Goal: Task Accomplishment & Management: Use online tool/utility

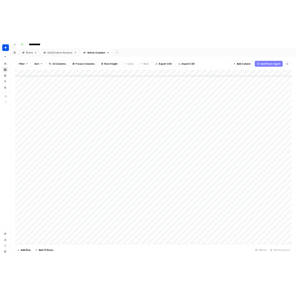
scroll to position [55, 0]
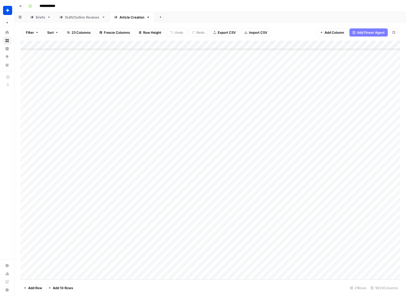
click at [84, 17] on div "Draft/Outline Reviews" at bounding box center [82, 17] width 35 height 5
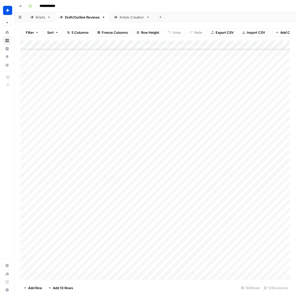
scroll to position [674, 0]
click at [198, 258] on div "Add Column" at bounding box center [155, 160] width 269 height 239
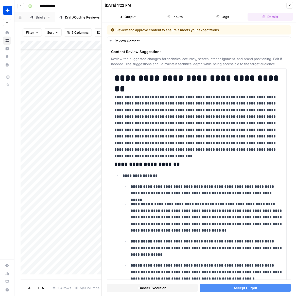
click at [212, 286] on button "Accept Output" at bounding box center [245, 288] width 91 height 8
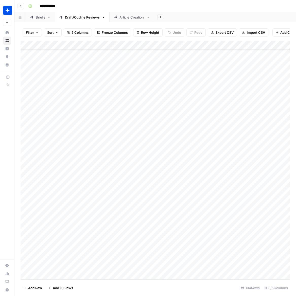
click at [270, 259] on div "Add Column" at bounding box center [155, 160] width 269 height 239
click at [277, 258] on div "Add Column" at bounding box center [155, 160] width 269 height 239
click at [197, 265] on div "Add Column" at bounding box center [155, 160] width 269 height 239
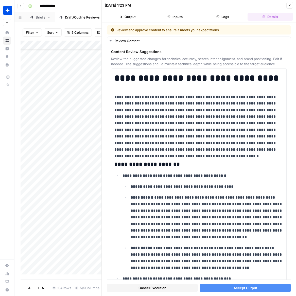
click at [230, 287] on button "Accept Output" at bounding box center [245, 288] width 91 height 8
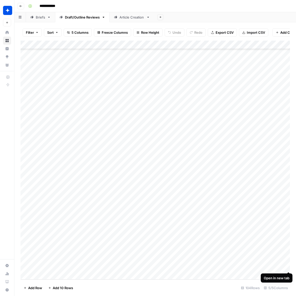
click at [277, 266] on div "Add Column" at bounding box center [155, 160] width 269 height 239
click at [277, 267] on div "Add Column" at bounding box center [155, 160] width 269 height 239
click at [48, 275] on div "Add Column" at bounding box center [155, 160] width 269 height 239
click at [106, 266] on div "Add Column" at bounding box center [155, 160] width 269 height 239
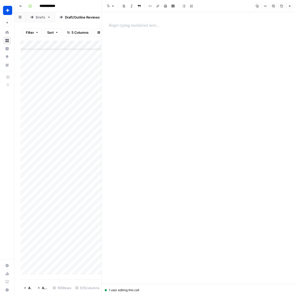
click at [137, 27] on p at bounding box center [199, 25] width 180 height 7
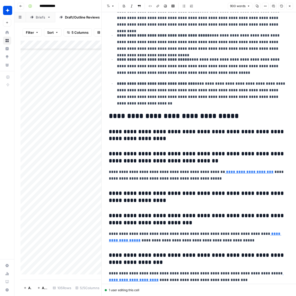
click at [277, 5] on icon "button" at bounding box center [289, 6] width 3 height 3
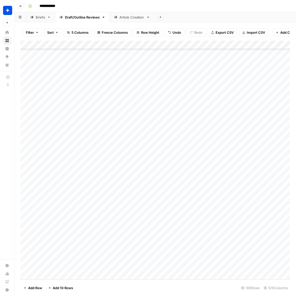
click at [119, 265] on div "Add Column" at bounding box center [155, 160] width 269 height 239
click at [130, 284] on button "Outline" at bounding box center [125, 284] width 15 height 6
click at [179, 265] on div "Add Column" at bounding box center [155, 160] width 269 height 239
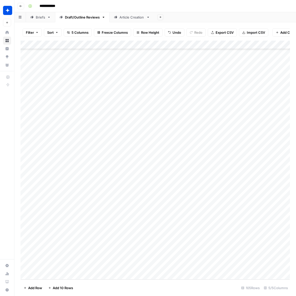
click at [48, 274] on div "Add Column" at bounding box center [155, 160] width 269 height 239
click at [106, 266] on div "Add Column" at bounding box center [155, 160] width 269 height 239
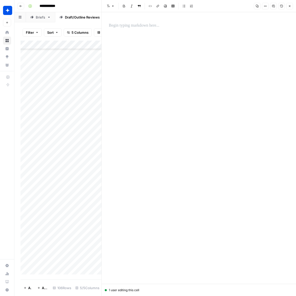
click at [131, 28] on p at bounding box center [199, 25] width 180 height 7
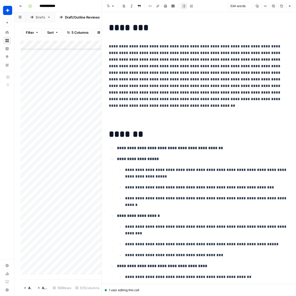
scroll to position [507, 0]
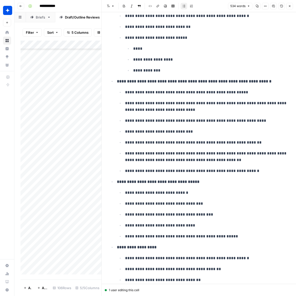
click at [277, 8] on button "Close" at bounding box center [289, 6] width 7 height 7
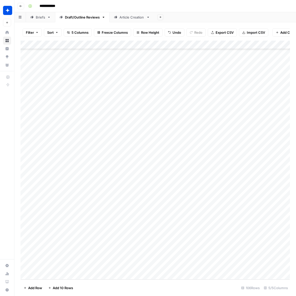
click at [127, 268] on div "Add Column" at bounding box center [155, 160] width 269 height 239
click at [126, 268] on div "Add Column" at bounding box center [155, 160] width 269 height 239
click at [128, 289] on button "Outline" at bounding box center [125, 288] width 15 height 6
click at [179, 266] on div "Add Column" at bounding box center [155, 160] width 269 height 239
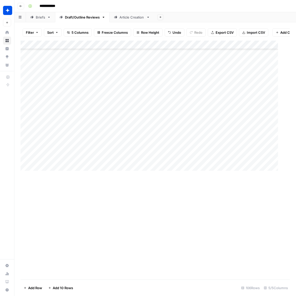
scroll to position [692, 0]
click at [197, 266] on div "Add Column" at bounding box center [155, 160] width 269 height 239
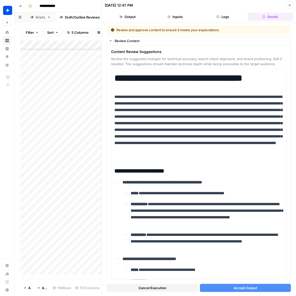
click at [220, 290] on button "Accept Output" at bounding box center [245, 288] width 91 height 8
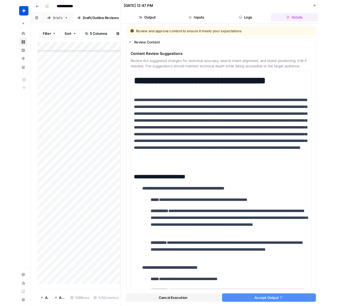
scroll to position [0, 0]
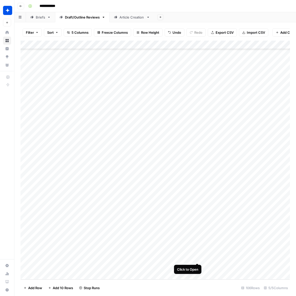
click at [197, 258] on div "Add Column" at bounding box center [155, 160] width 269 height 239
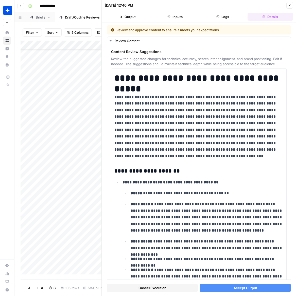
click at [227, 287] on button "Accept Output" at bounding box center [245, 288] width 91 height 8
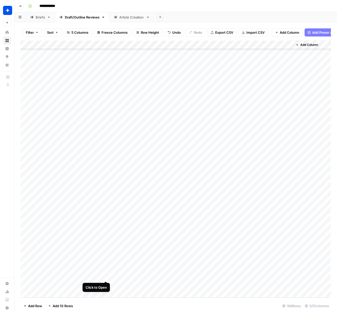
scroll to position [673, 0]
click at [277, 276] on div "Add Column" at bounding box center [176, 169] width 311 height 257
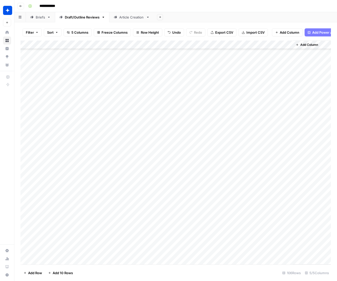
scroll to position [706, 0]
click at [105, 244] on div "Add Column" at bounding box center [176, 153] width 311 height 224
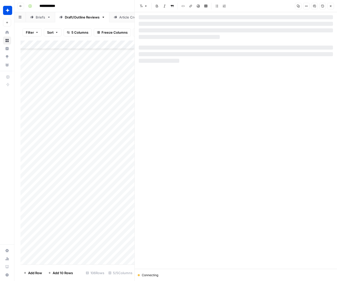
scroll to position [706, 0]
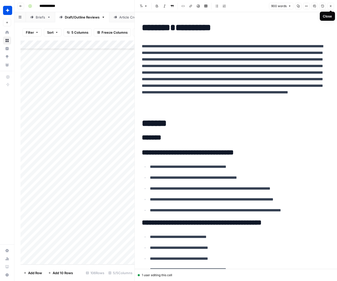
click at [277, 7] on button "Close" at bounding box center [331, 6] width 7 height 7
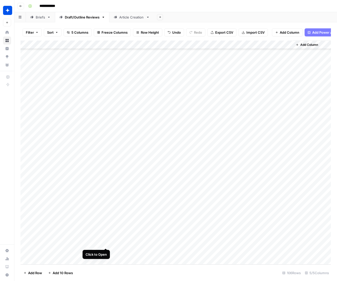
click at [104, 242] on div "Add Column" at bounding box center [176, 153] width 311 height 224
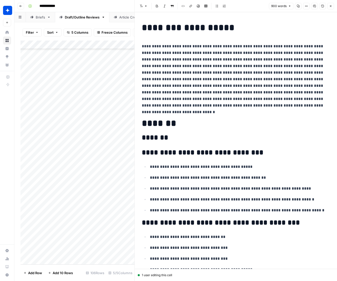
click at [277, 5] on icon "button" at bounding box center [331, 6] width 3 height 3
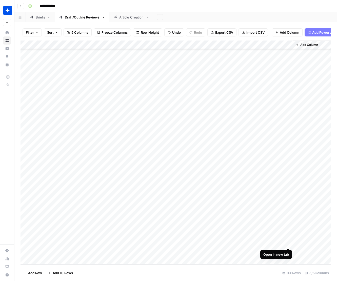
click at [277, 243] on div "Add Column" at bounding box center [176, 153] width 311 height 224
click at [277, 252] on div "Add Column" at bounding box center [176, 153] width 311 height 224
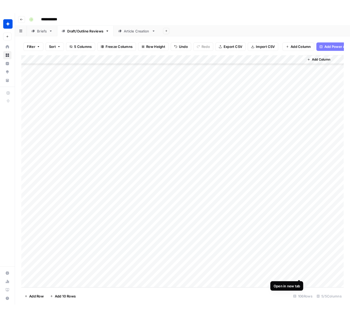
scroll to position [706, 0]
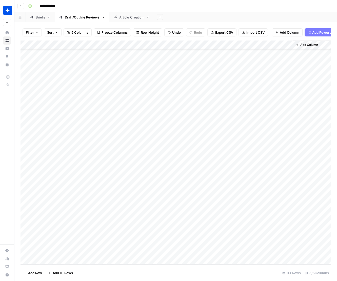
click at [128, 17] on div "Article Creation" at bounding box center [131, 17] width 25 height 5
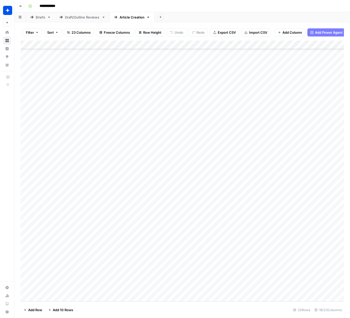
scroll to position [46, 0]
click at [173, 284] on div "Add Column" at bounding box center [182, 171] width 323 height 261
click at [175, 284] on div "Add Column" at bounding box center [182, 171] width 323 height 261
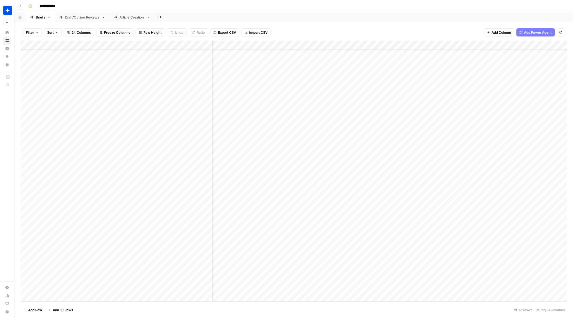
scroll to position [1443, 534]
click at [120, 18] on div "Article Creation" at bounding box center [131, 17] width 25 height 5
click at [349, 271] on div "Add Column" at bounding box center [294, 171] width 546 height 261
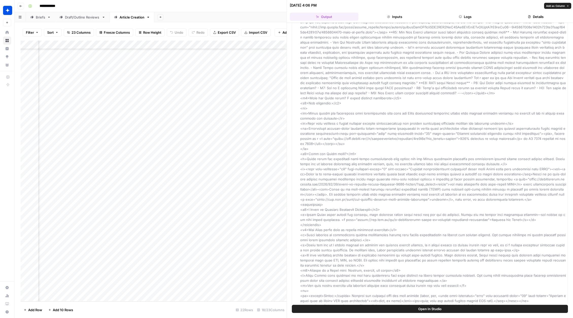
scroll to position [234, 0]
click at [242, 282] on div "Add Column" at bounding box center [154, 171] width 266 height 261
click at [349, 5] on button "Close" at bounding box center [566, 5] width 7 height 7
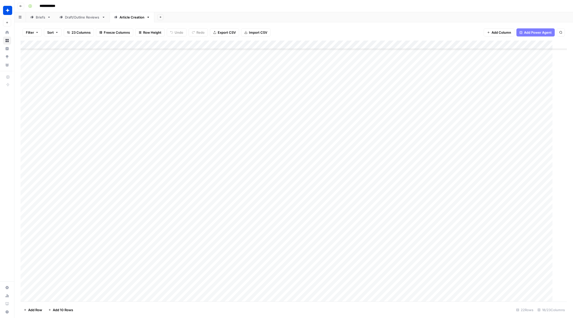
scroll to position [45, 0]
click at [184, 285] on div "Add Column" at bounding box center [294, 171] width 546 height 261
click at [349, 272] on div "Add Column" at bounding box center [294, 171] width 546 height 261
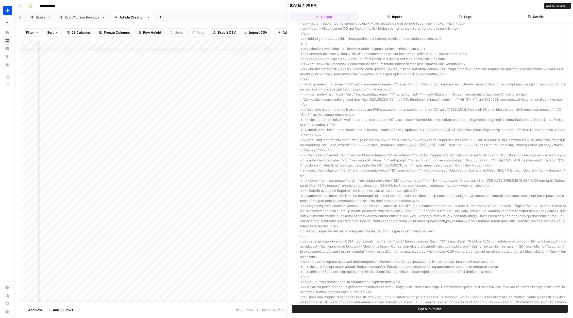
scroll to position [625, 0]
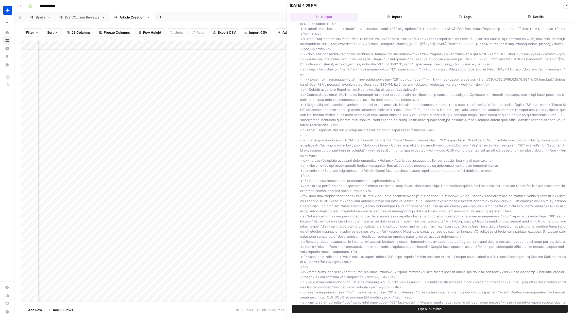
click at [349, 309] on span "Open In Studio" at bounding box center [429, 309] width 23 height 5
click at [263, 179] on div "Add Column" at bounding box center [154, 171] width 266 height 261
click at [349, 6] on button "Close" at bounding box center [566, 5] width 7 height 7
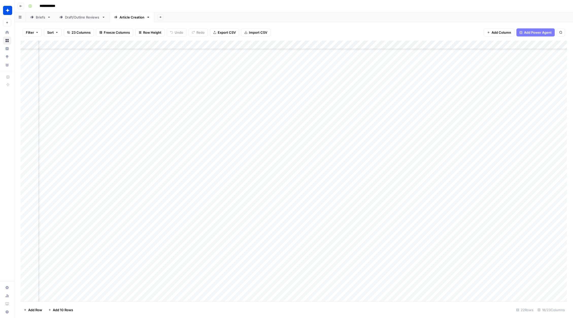
scroll to position [45, 322]
click at [349, 126] on div "Add Column" at bounding box center [294, 171] width 546 height 261
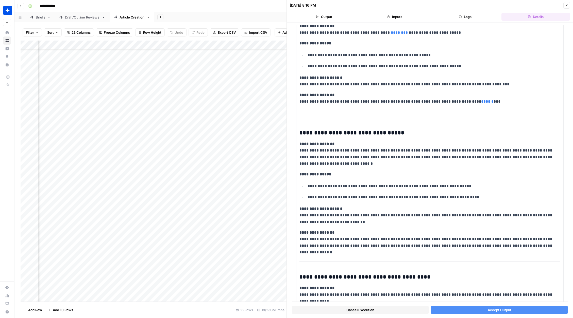
scroll to position [231, 0]
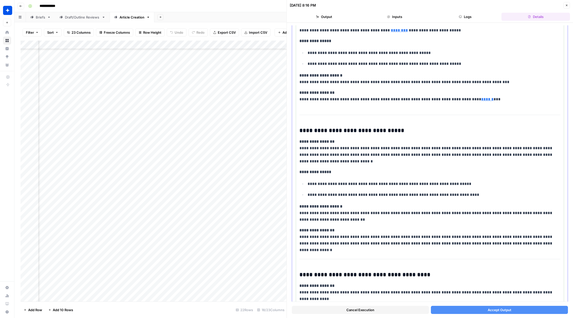
click at [340, 241] on p "**********" at bounding box center [429, 237] width 261 height 20
click at [349, 6] on button "Close" at bounding box center [566, 5] width 7 height 7
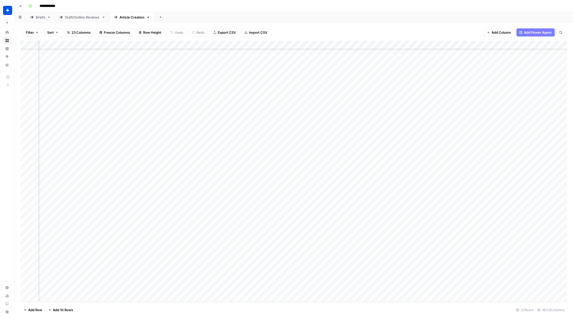
scroll to position [45, 322]
click at [349, 45] on div "Add Column" at bounding box center [294, 171] width 546 height 261
click at [349, 45] on div at bounding box center [356, 46] width 62 height 10
click at [349, 34] on div "Filter Sort 23 Columns Freeze Columns Row Height Undo Redo Export CSV Import CS…" at bounding box center [294, 32] width 546 height 16
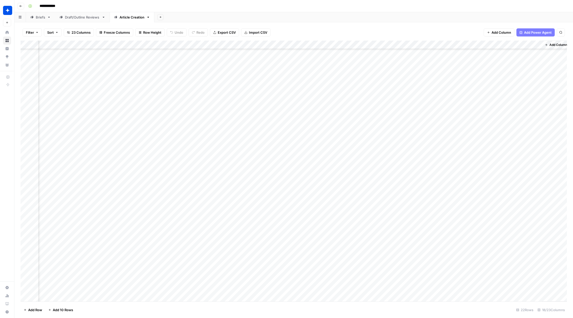
click at [349, 271] on div "Add Column" at bounding box center [294, 171] width 546 height 261
click at [184, 285] on div "Add Column" at bounding box center [294, 171] width 546 height 261
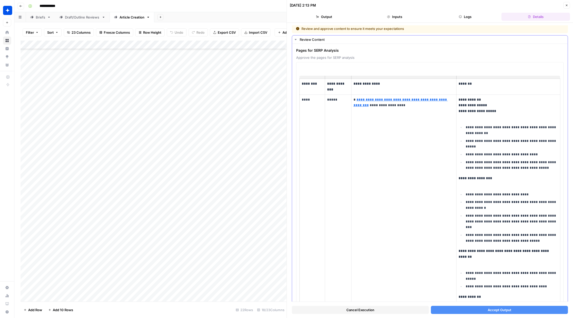
scroll to position [2, 0]
click at [349, 312] on button "Accept Output" at bounding box center [499, 310] width 137 height 8
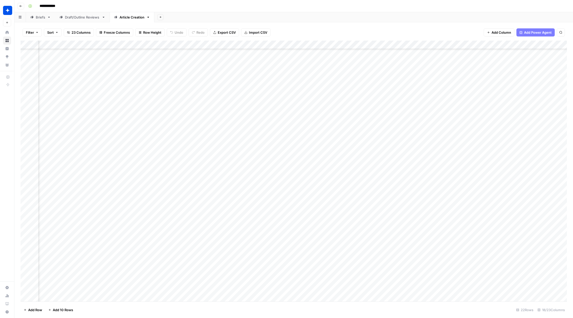
scroll to position [45, 353]
click at [349, 272] on div "Add Column" at bounding box center [294, 171] width 546 height 261
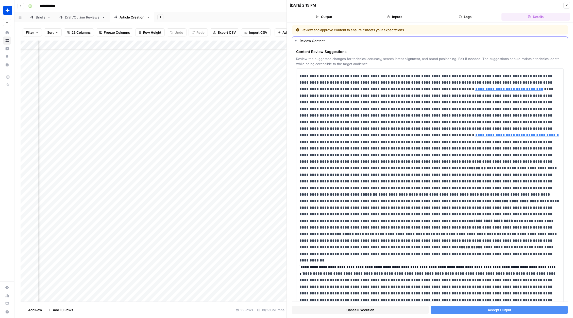
click at [296, 41] on icon "button" at bounding box center [295, 41] width 4 height 4
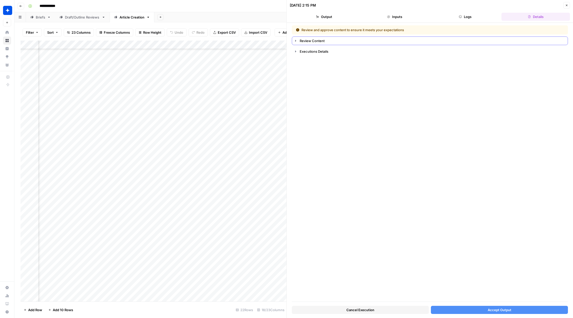
click at [296, 41] on icon "button" at bounding box center [295, 41] width 4 height 4
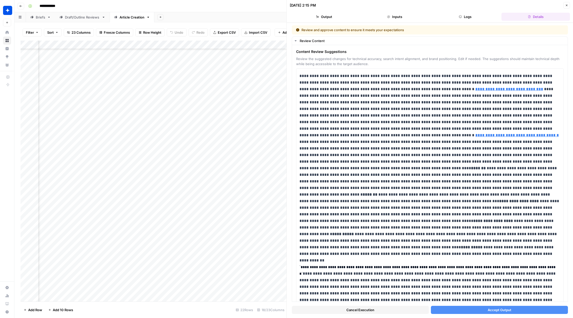
click at [349, 5] on icon "button" at bounding box center [566, 5] width 3 height 3
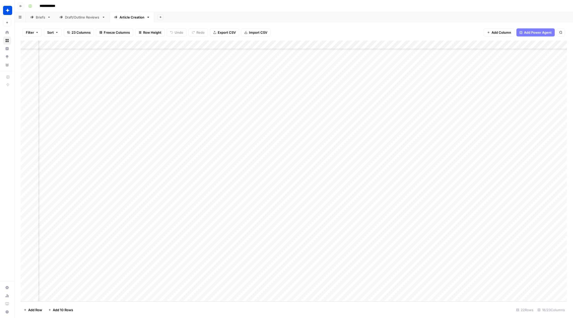
scroll to position [46, 0]
click at [184, 284] on div "Add Column" at bounding box center [294, 171] width 546 height 261
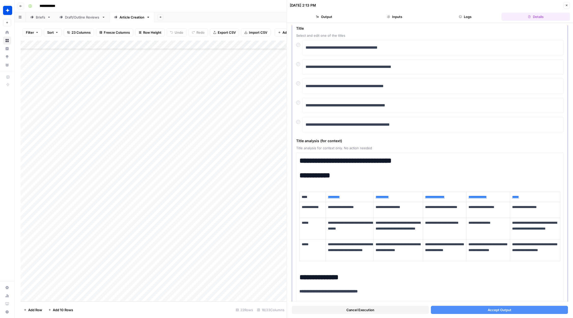
scroll to position [27, 0]
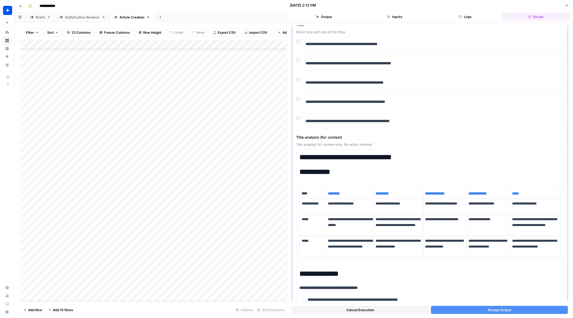
click at [349, 311] on button "Accept Output" at bounding box center [499, 310] width 137 height 8
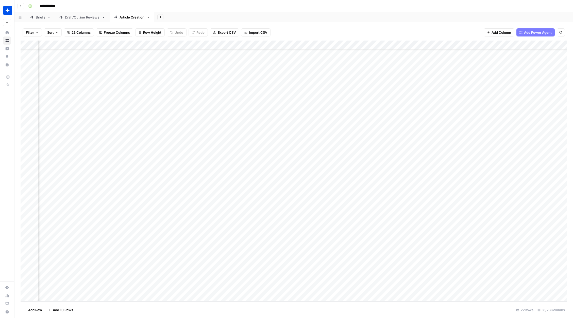
scroll to position [46, 0]
click at [300, 285] on div "Add Column" at bounding box center [294, 171] width 546 height 261
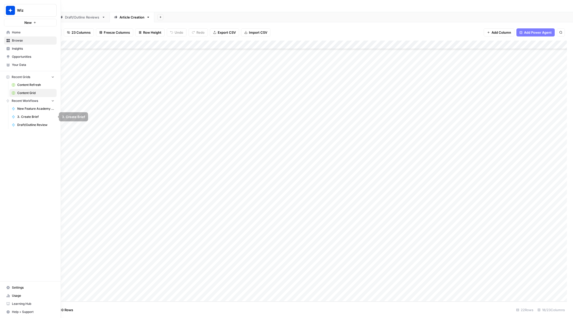
click at [33, 109] on span "New Feature Academy Updates" at bounding box center [35, 108] width 37 height 5
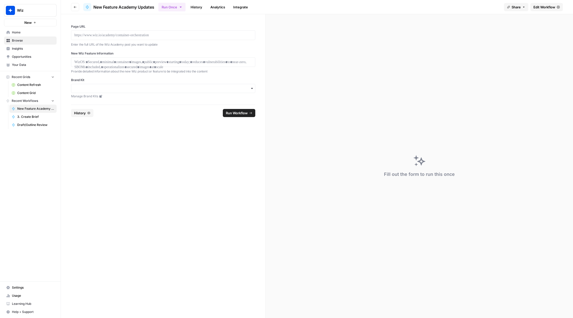
click at [27, 92] on span "Content Grid" at bounding box center [35, 93] width 37 height 5
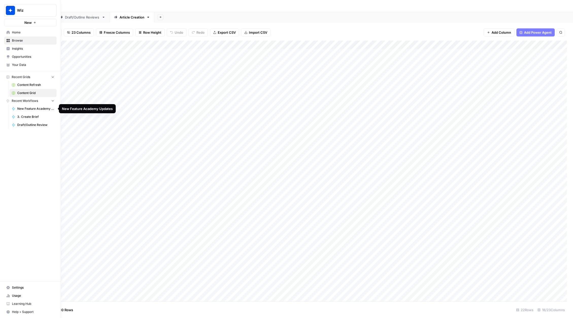
click at [25, 108] on span "New Feature Academy Updates" at bounding box center [35, 108] width 37 height 5
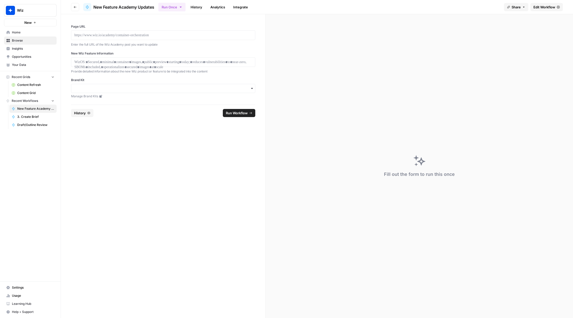
click at [86, 6] on icon at bounding box center [87, 7] width 3 height 4
click at [349, 8] on icon "button" at bounding box center [523, 7] width 3 height 3
click at [349, 6] on span "Edit Workflow" at bounding box center [544, 7] width 22 height 5
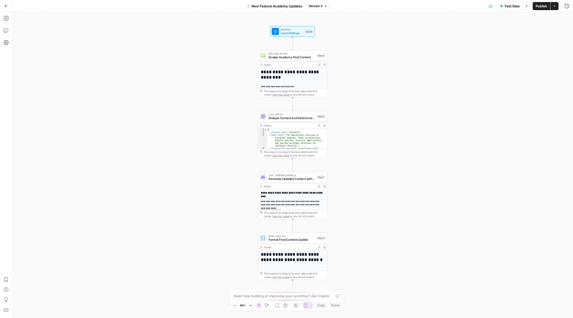
click at [349, 7] on button "Actions" at bounding box center [554, 6] width 8 height 8
click at [349, 51] on span "Create Grid" at bounding box center [521, 50] width 48 height 5
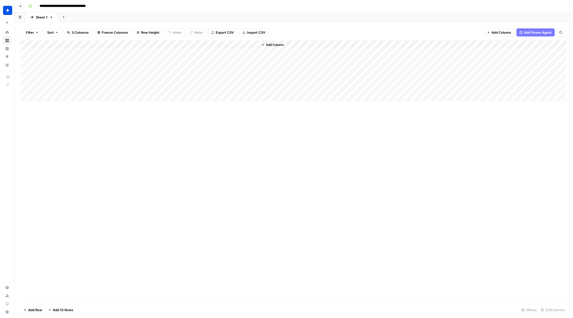
click at [81, 53] on div "Add Column" at bounding box center [294, 71] width 546 height 60
click at [97, 55] on div "Add Column" at bounding box center [294, 71] width 546 height 60
type textarea "**********"
click at [138, 55] on div "Add Column" at bounding box center [294, 71] width 546 height 60
type textarea "******"
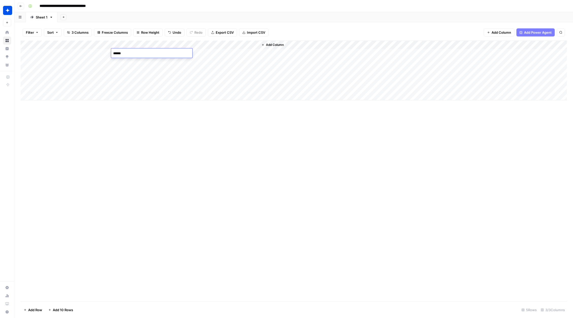
click at [225, 112] on div "Add Column" at bounding box center [294, 171] width 546 height 261
click at [220, 52] on div "Add Column" at bounding box center [294, 71] width 546 height 60
click at [298, 53] on div "Add Column" at bounding box center [294, 71] width 546 height 60
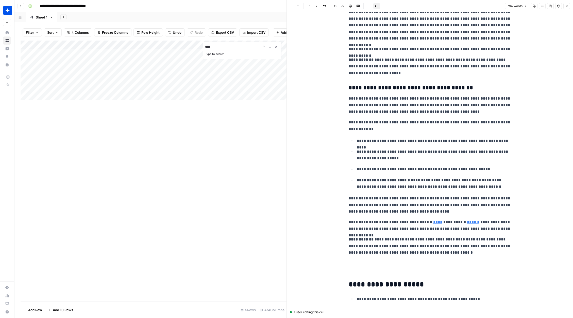
scroll to position [541, 0]
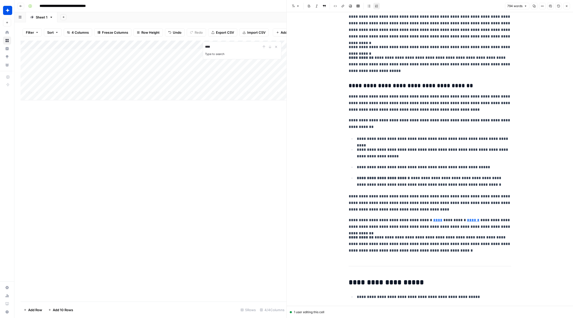
type input "****"
click at [349, 111] on p "**********" at bounding box center [429, 103] width 162 height 20
type input "mika"
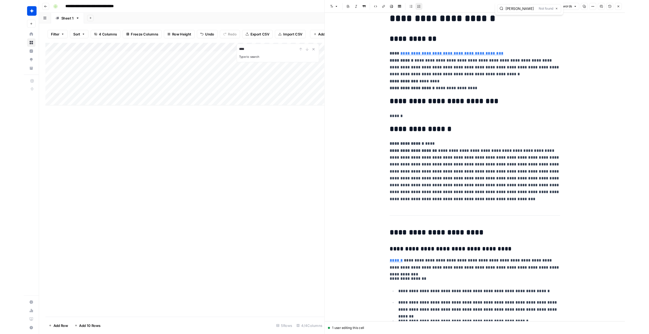
scroll to position [20, 0]
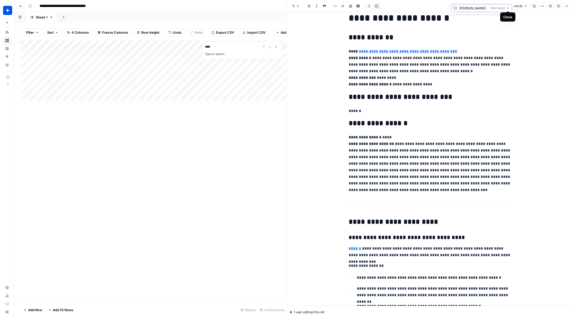
click at [349, 9] on icon "button" at bounding box center [507, 8] width 3 height 3
click at [349, 7] on icon "button" at bounding box center [566, 6] width 3 height 3
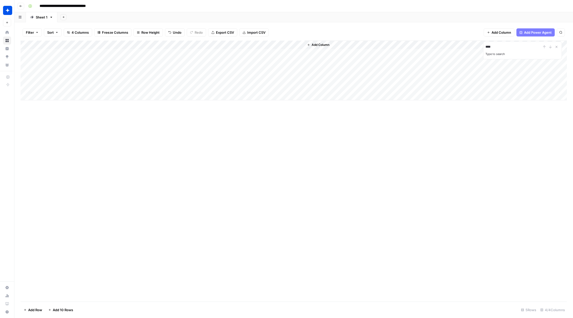
click at [151, 52] on div "Add Column" at bounding box center [294, 71] width 546 height 60
type textarea "**********"
click at [231, 123] on div "Add Column **** Type to search" at bounding box center [294, 171] width 546 height 261
click at [254, 52] on div "Add Column" at bounding box center [294, 71] width 546 height 60
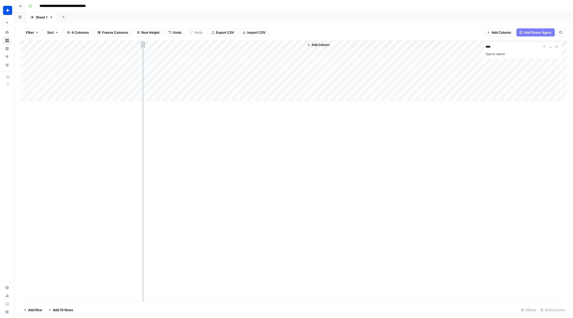
drag, startPoint x: 111, startPoint y: 45, endPoint x: 142, endPoint y: 46, distance: 31.2
click at [142, 46] on div "Add Column" at bounding box center [294, 71] width 546 height 60
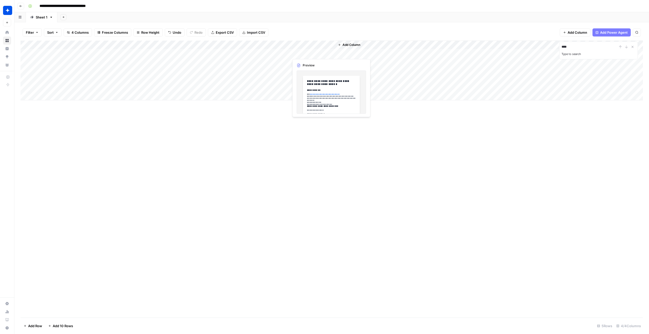
click at [330, 53] on div "Add Column" at bounding box center [332, 71] width 622 height 60
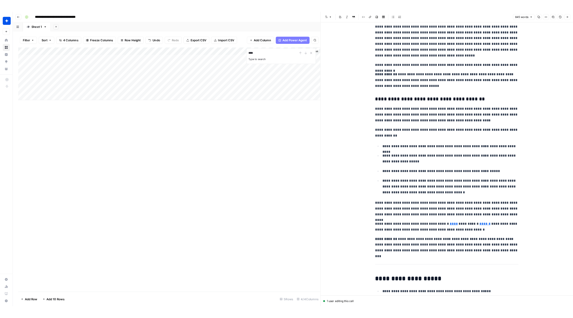
scroll to position [556, 0]
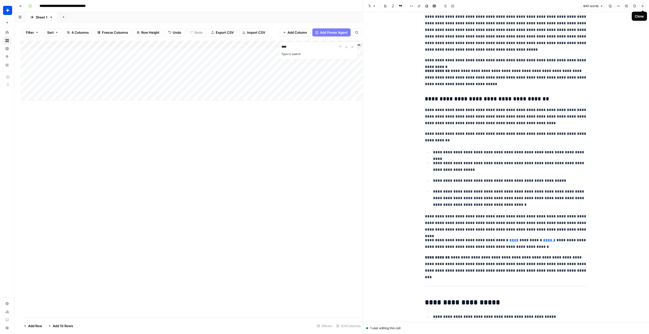
click at [349, 7] on icon "button" at bounding box center [642, 6] width 3 height 3
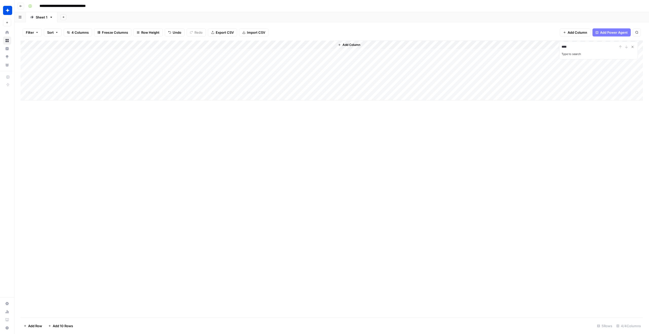
click at [349, 46] on icon "Close Search" at bounding box center [633, 47] width 2 height 2
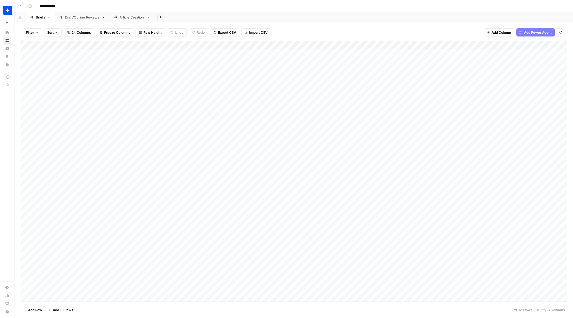
click at [127, 18] on div "Article Creation" at bounding box center [131, 17] width 25 height 5
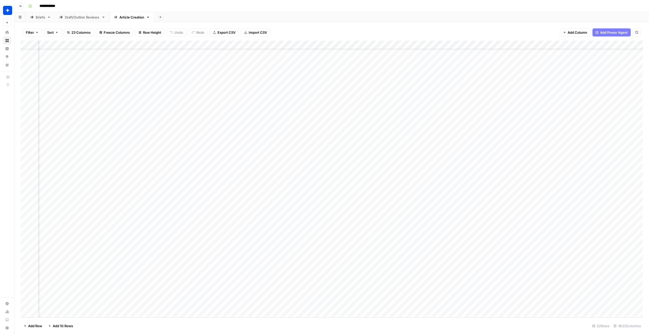
scroll to position [30, 138]
click at [566, 288] on div "Add Column" at bounding box center [332, 179] width 622 height 277
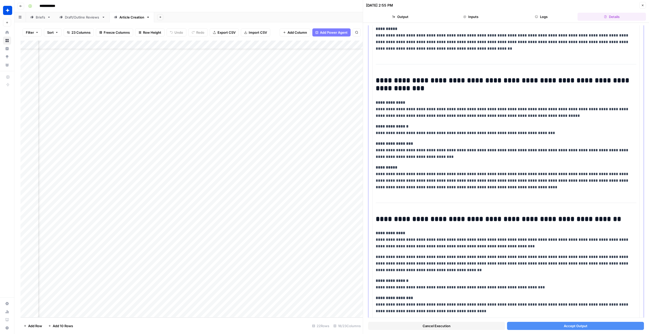
scroll to position [140, 0]
click at [572, 6] on icon "button" at bounding box center [642, 5] width 3 height 3
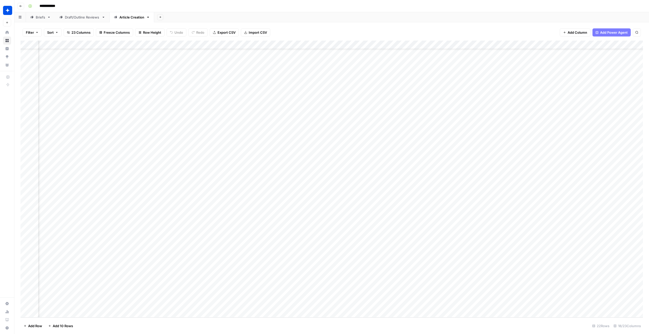
click at [84, 19] on div "Draft/Outline Reviews" at bounding box center [82, 17] width 35 height 5
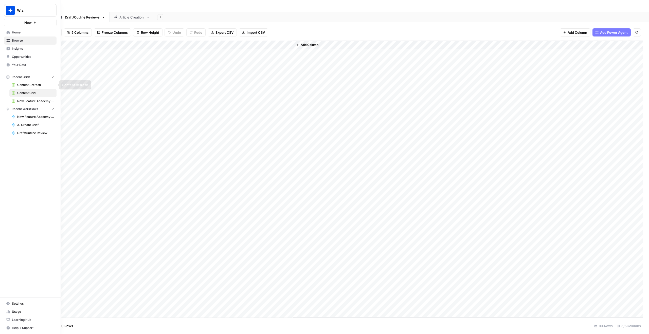
click at [29, 83] on span "Content Refresh" at bounding box center [35, 85] width 37 height 5
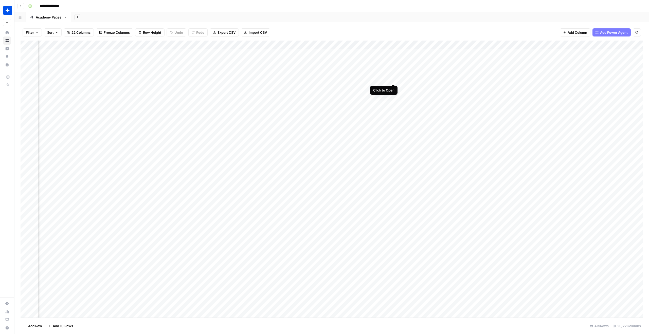
scroll to position [0, 373]
click at [298, 80] on div "Add Column" at bounding box center [332, 179] width 622 height 277
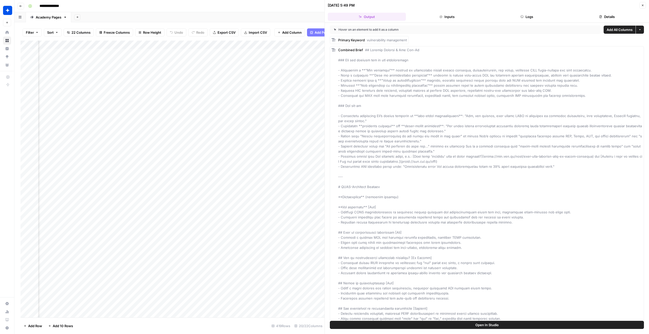
drag, startPoint x: 643, startPoint y: 6, endPoint x: 568, endPoint y: 82, distance: 106.5
click at [572, 6] on icon "button" at bounding box center [642, 5] width 3 height 3
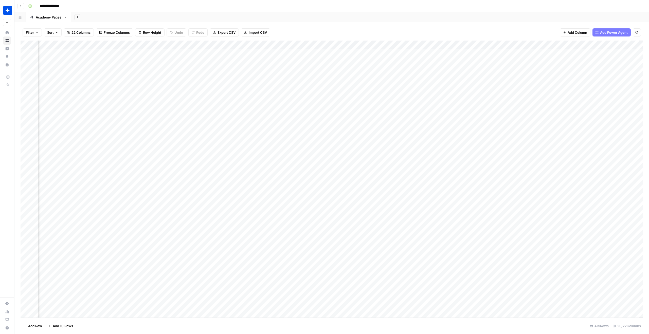
scroll to position [0, 464]
